Goal: Task Accomplishment & Management: Manage account settings

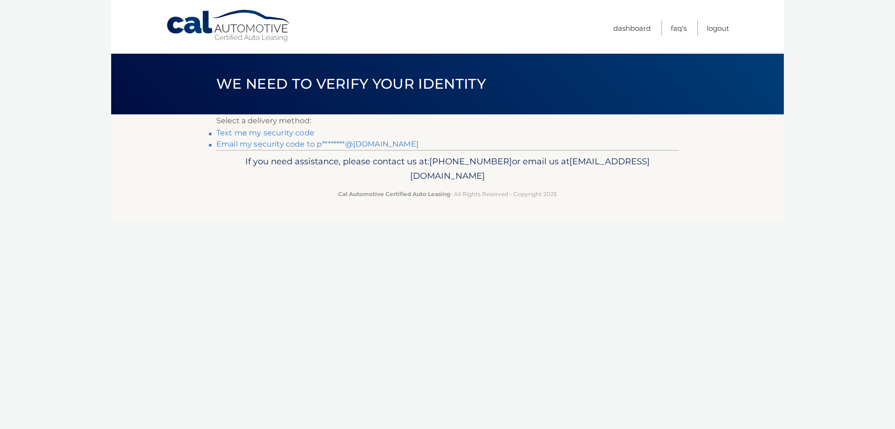
click at [295, 131] on link "Text me my security code" at bounding box center [265, 133] width 98 height 9
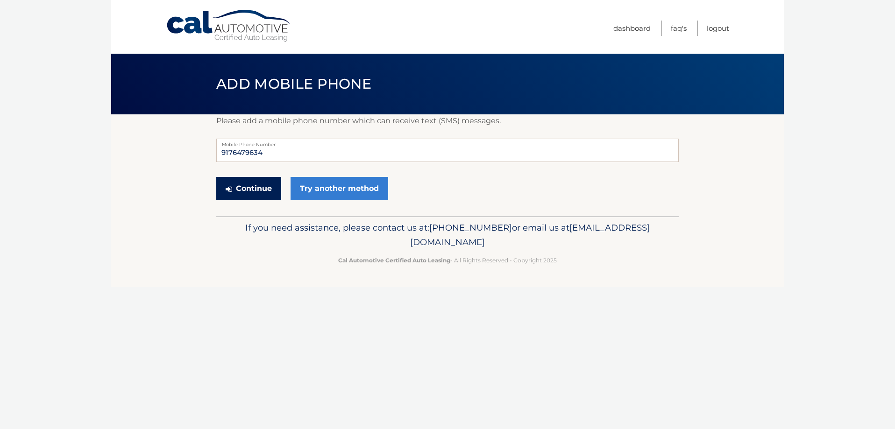
click at [264, 189] on button "Continue" at bounding box center [248, 188] width 65 height 23
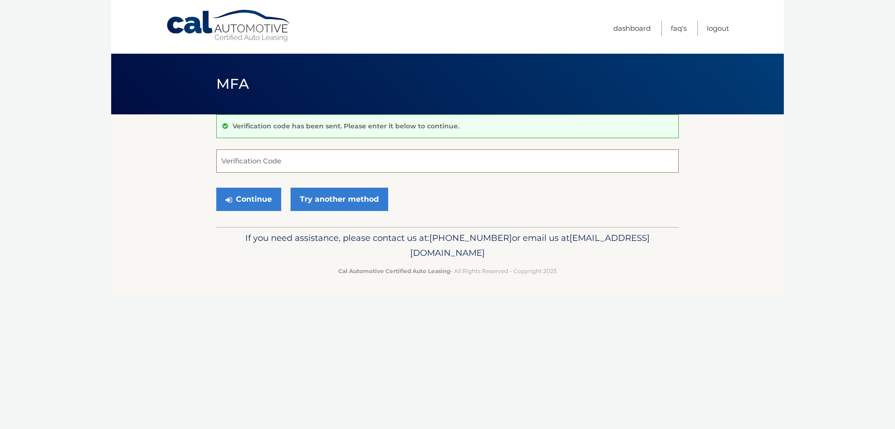
click at [325, 161] on input "Verification Code" at bounding box center [447, 161] width 463 height 23
click at [328, 200] on link "Try another method" at bounding box center [340, 199] width 98 height 23
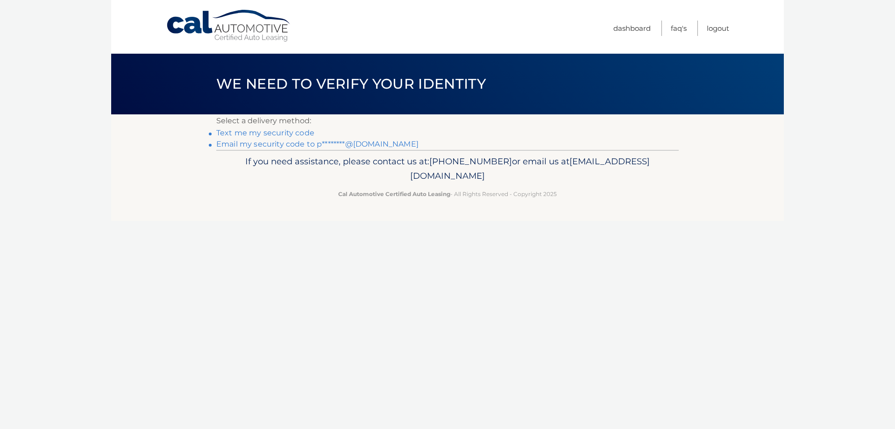
click at [265, 133] on link "Text me my security code" at bounding box center [265, 133] width 98 height 9
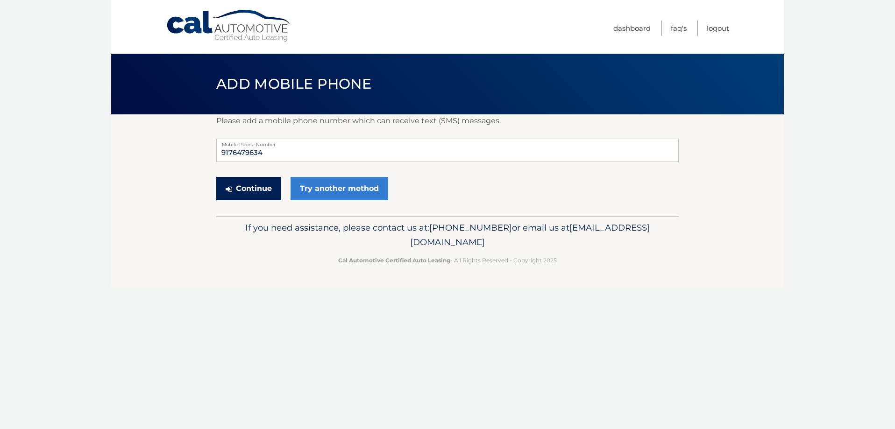
click at [254, 191] on button "Continue" at bounding box center [248, 188] width 65 height 23
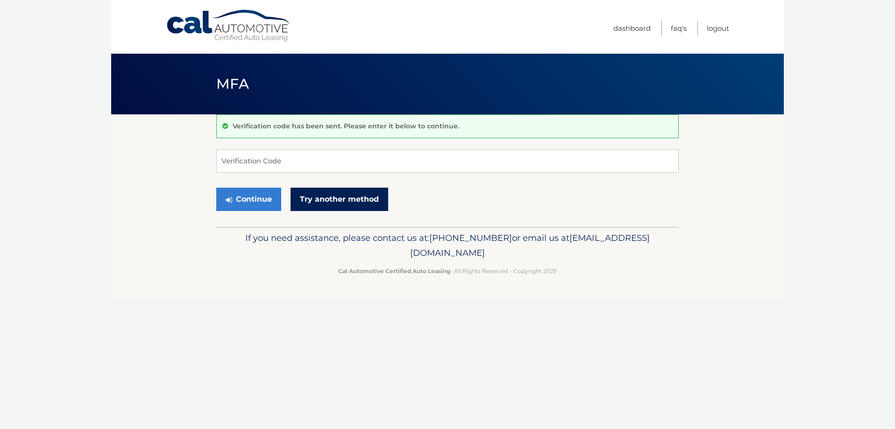
click at [324, 198] on link "Try another method" at bounding box center [340, 199] width 98 height 23
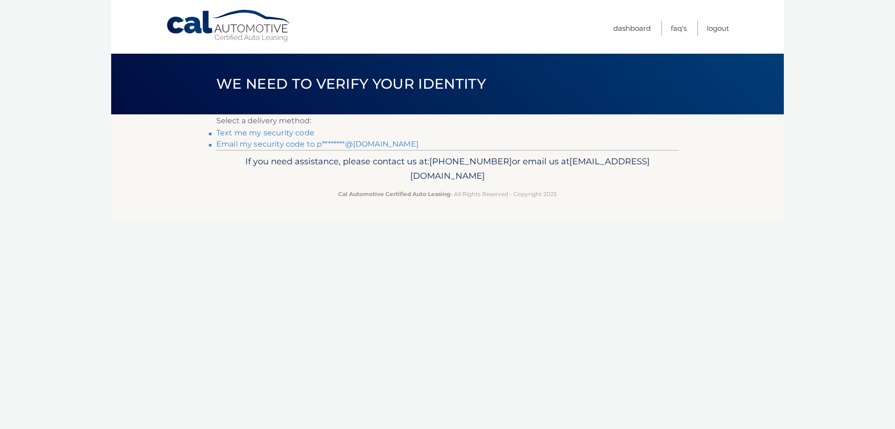
click at [271, 144] on link "Email my security code to p********@gmail.com" at bounding box center [317, 144] width 202 height 9
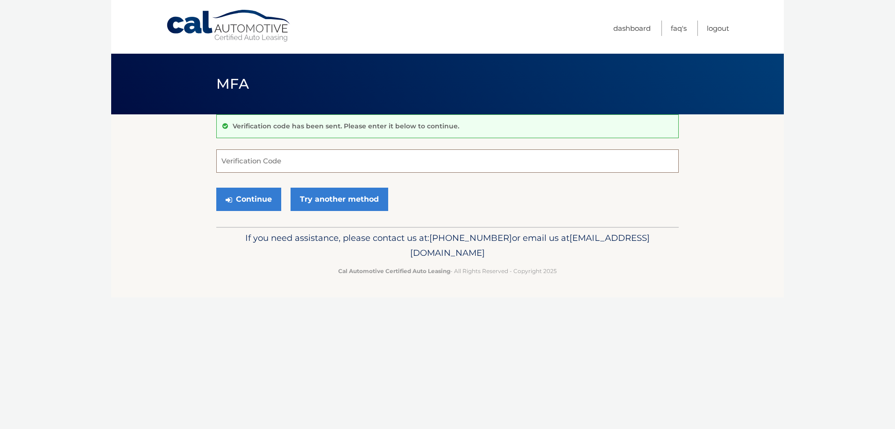
click at [278, 158] on input "Verification Code" at bounding box center [447, 161] width 463 height 23
type input "678872"
click at [264, 200] on button "Continue" at bounding box center [248, 199] width 65 height 23
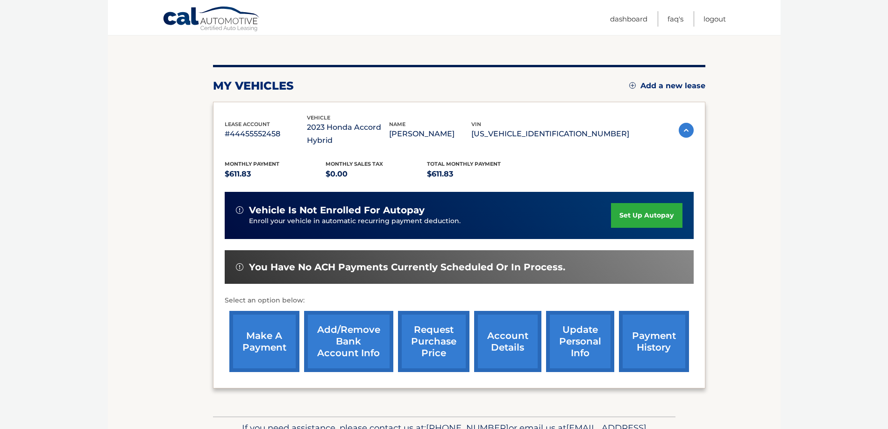
scroll to position [93, 0]
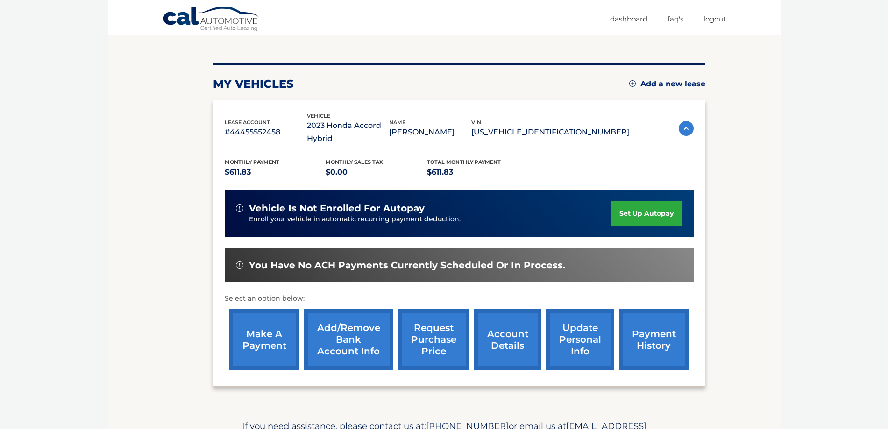
click at [275, 343] on link "make a payment" at bounding box center [264, 339] width 70 height 61
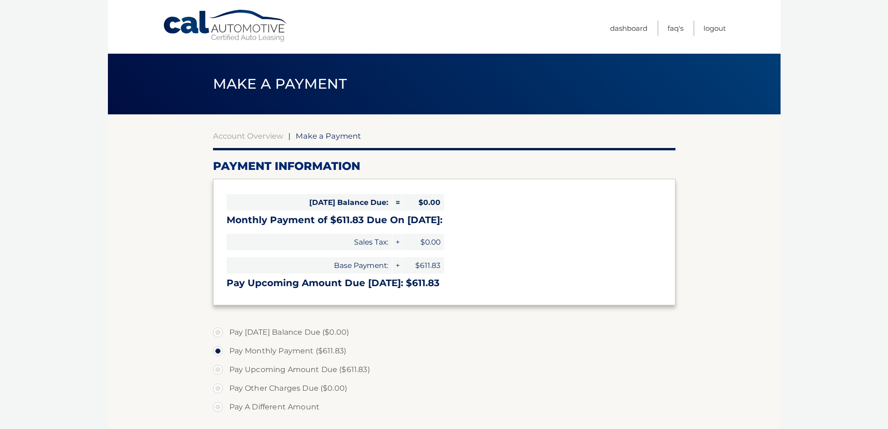
select select "MzVmMDI0MWUtZjNmNy00MTJjLTg3MzgtYTZlNWY2ZTVhYTNj"
